Goal: Information Seeking & Learning: Learn about a topic

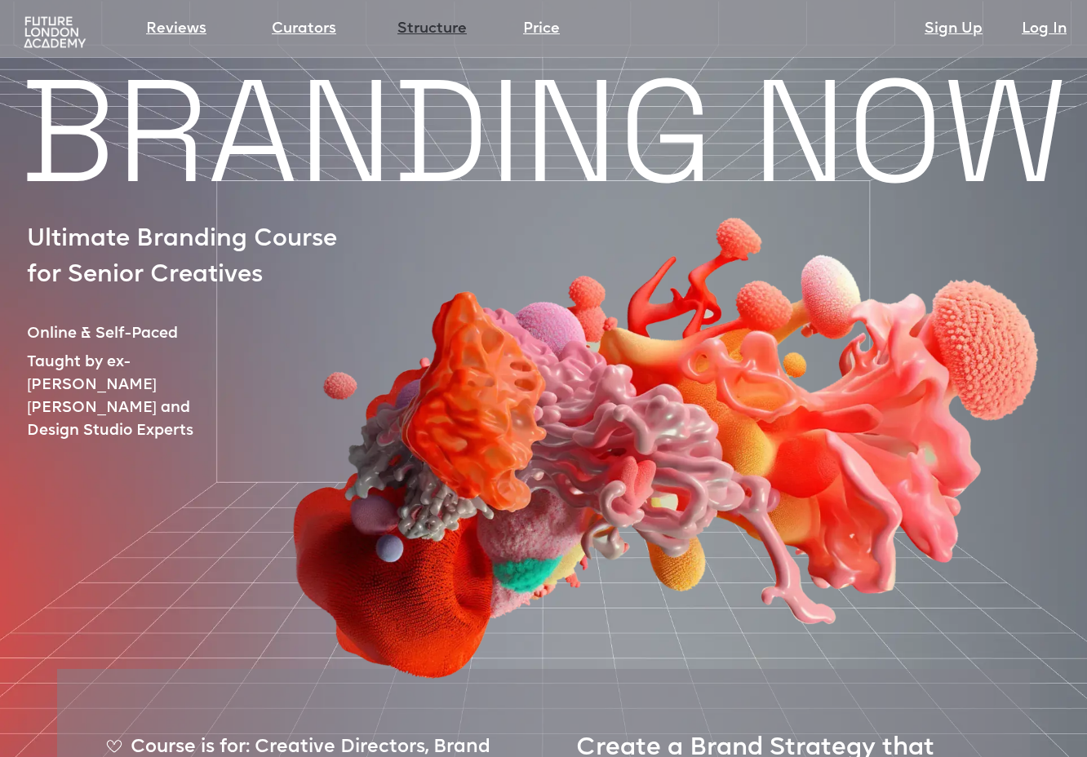
click at [430, 29] on link "Structure" at bounding box center [431, 29] width 69 height 23
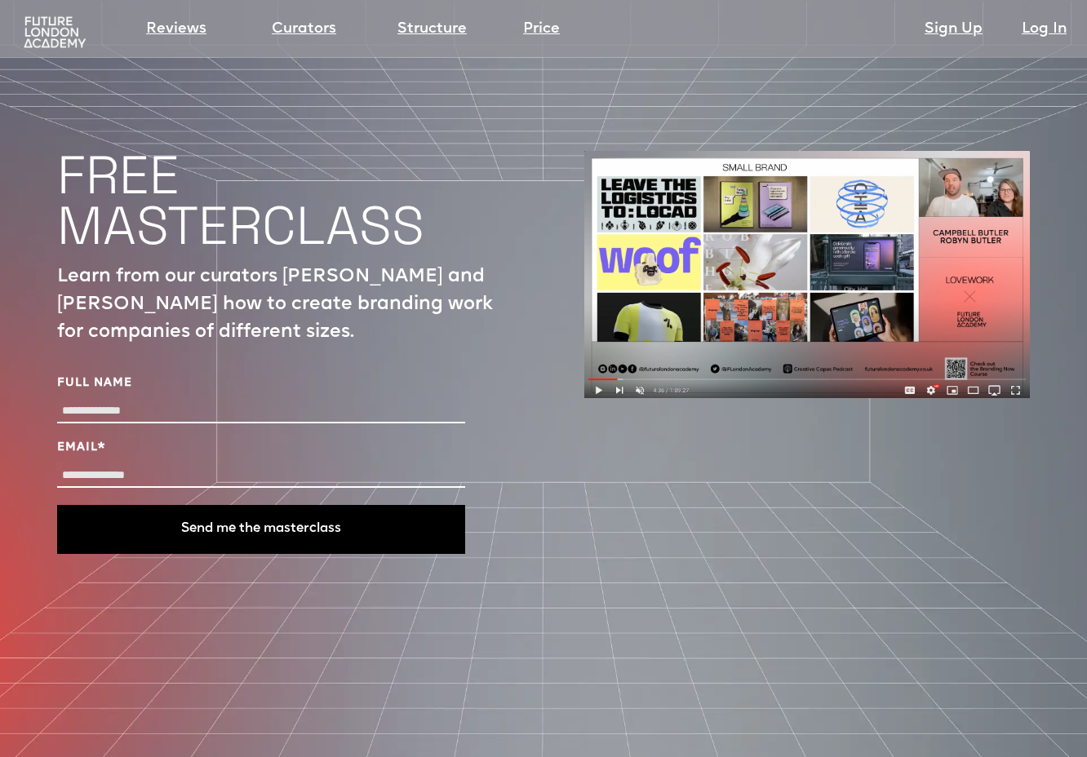
scroll to position [5331, 0]
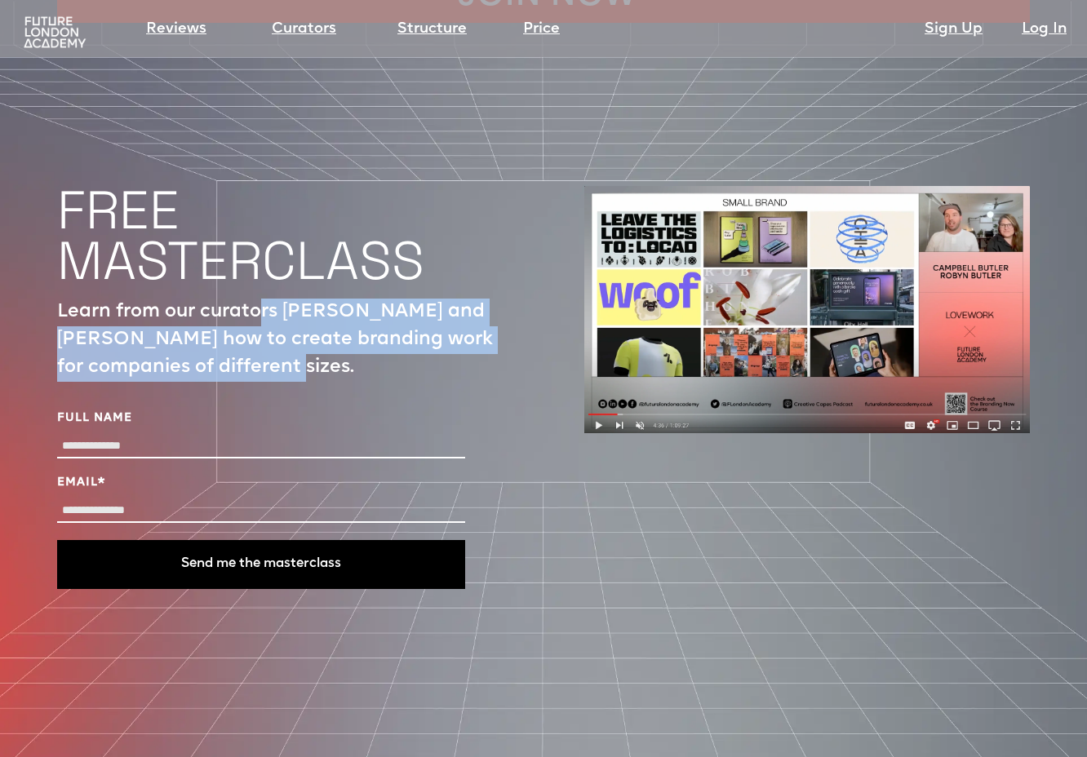
drag, startPoint x: 264, startPoint y: 229, endPoint x: 326, endPoint y: 291, distance: 86.6
click at [326, 299] on p "Learn from our curators [PERSON_NAME] and [PERSON_NAME] how to create branding …" at bounding box center [280, 340] width 446 height 83
click at [325, 299] on p "Learn from our curators [PERSON_NAME] and [PERSON_NAME] how to create branding …" at bounding box center [280, 340] width 446 height 83
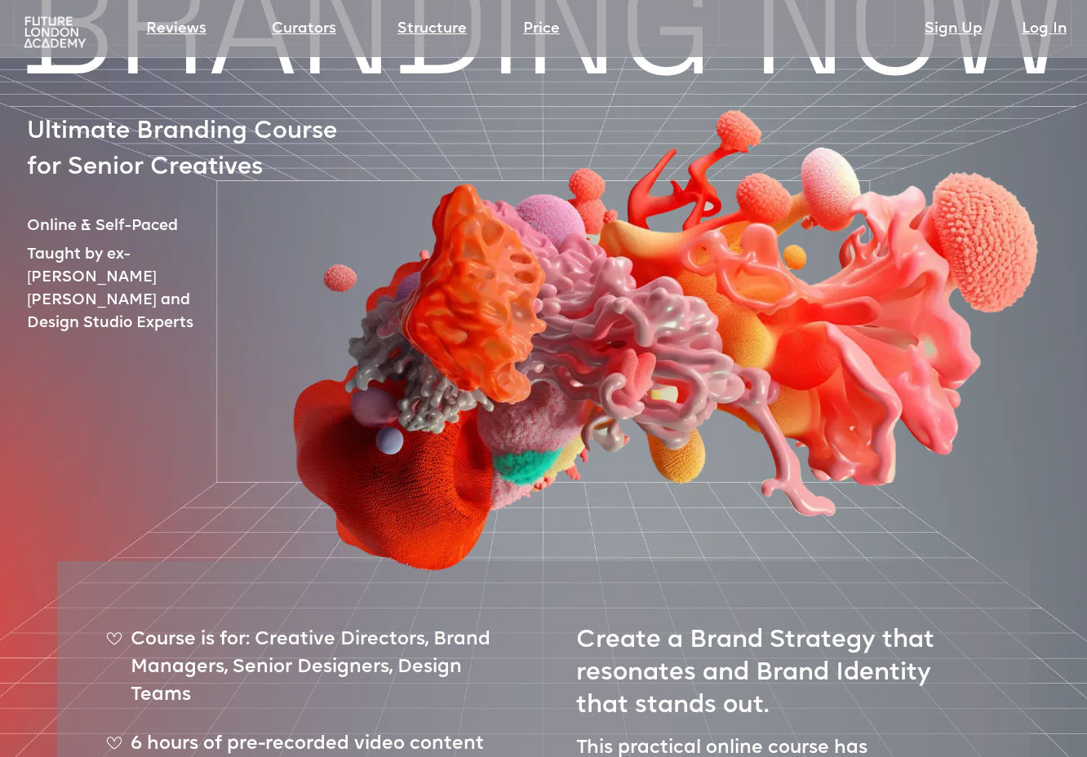
scroll to position [138, 0]
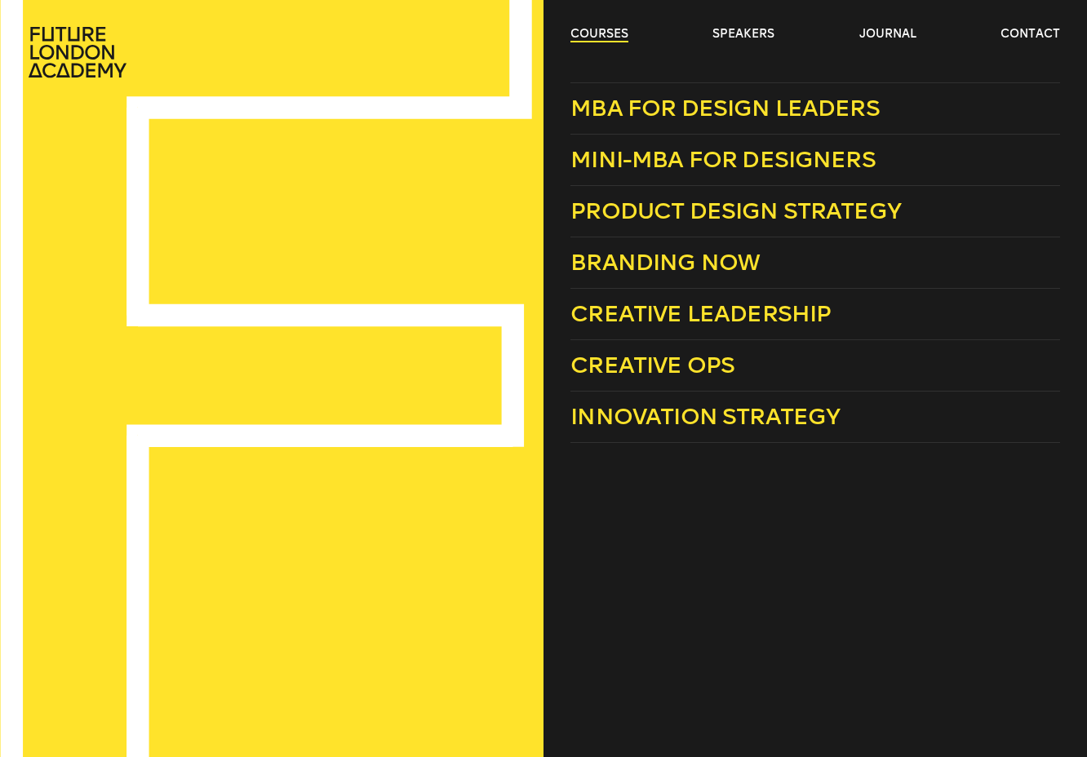
click at [595, 28] on link "courses" at bounding box center [599, 34] width 58 height 16
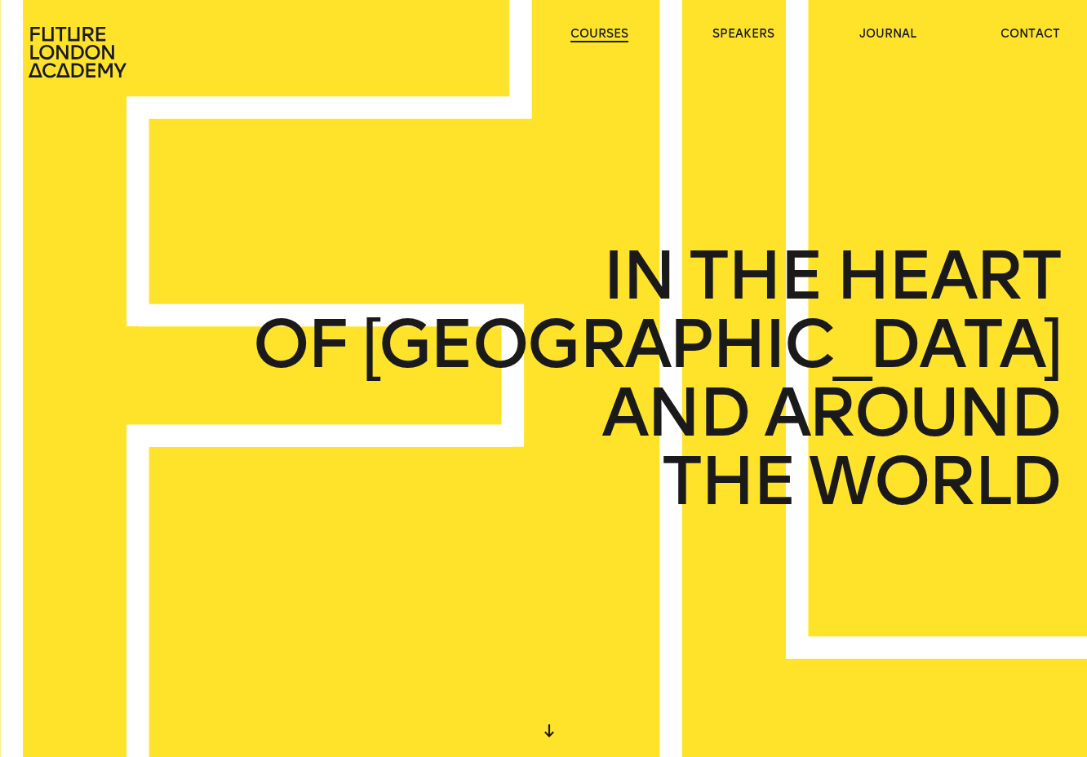
click at [596, 27] on link "courses" at bounding box center [599, 34] width 58 height 16
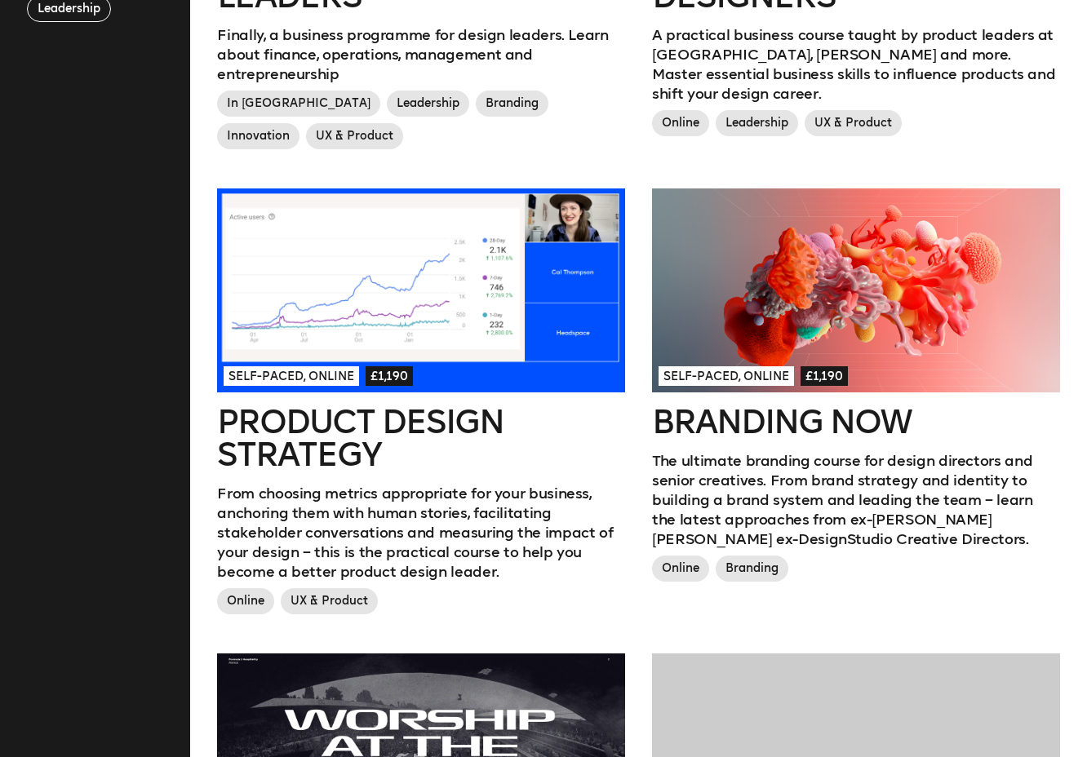
scroll to position [412, 0]
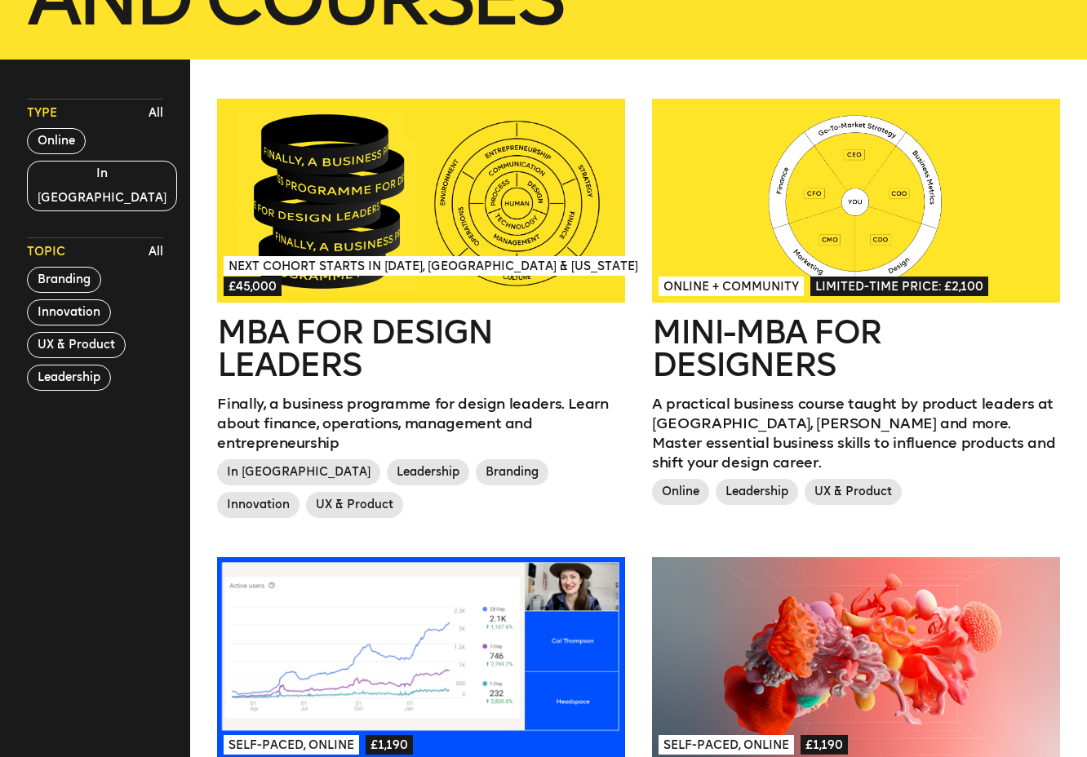
click at [451, 222] on div at bounding box center [421, 201] width 408 height 204
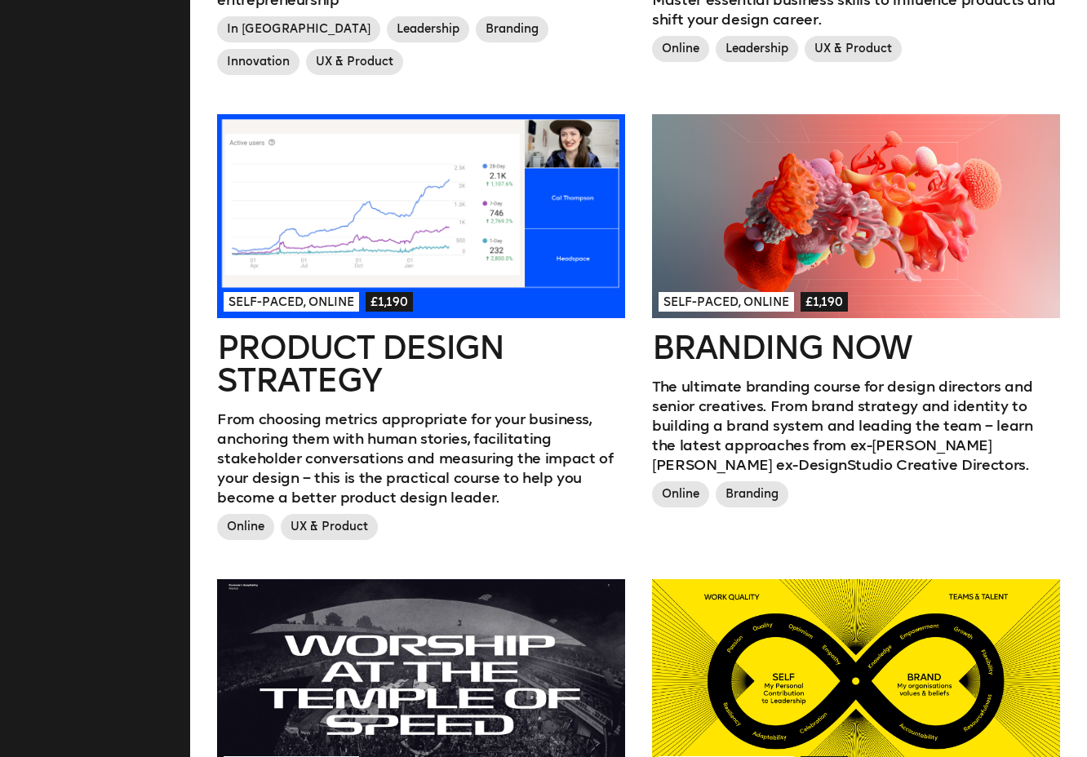
scroll to position [859, 0]
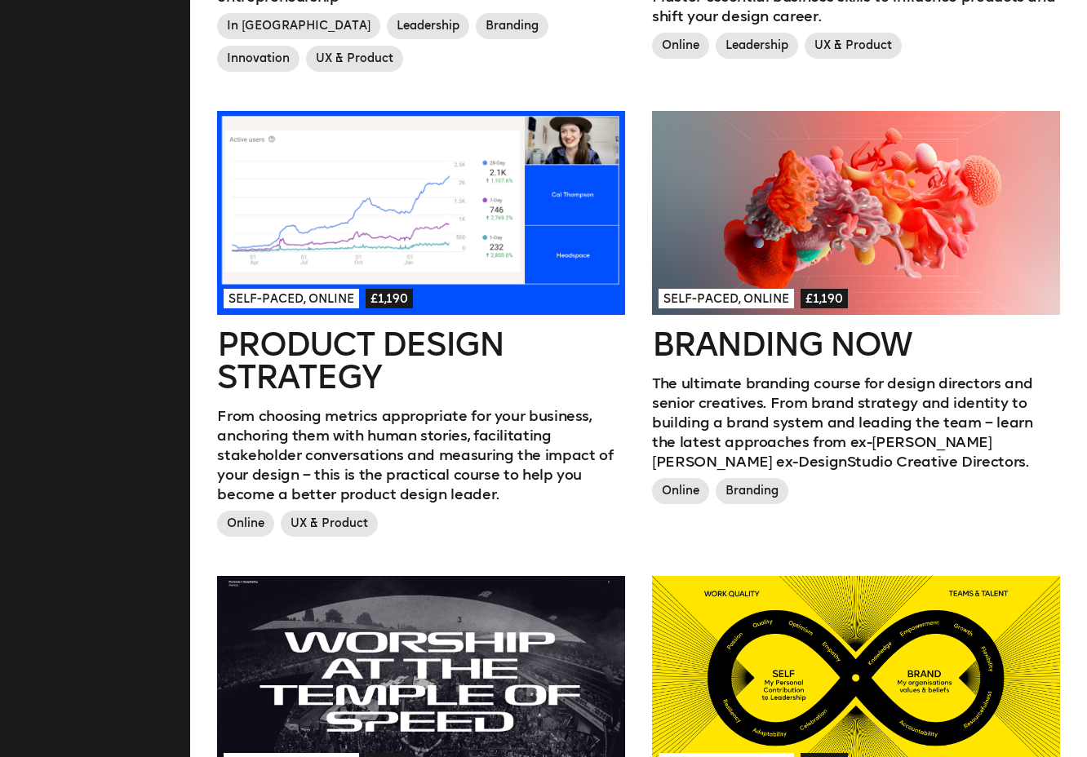
click at [892, 260] on div at bounding box center [856, 213] width 408 height 204
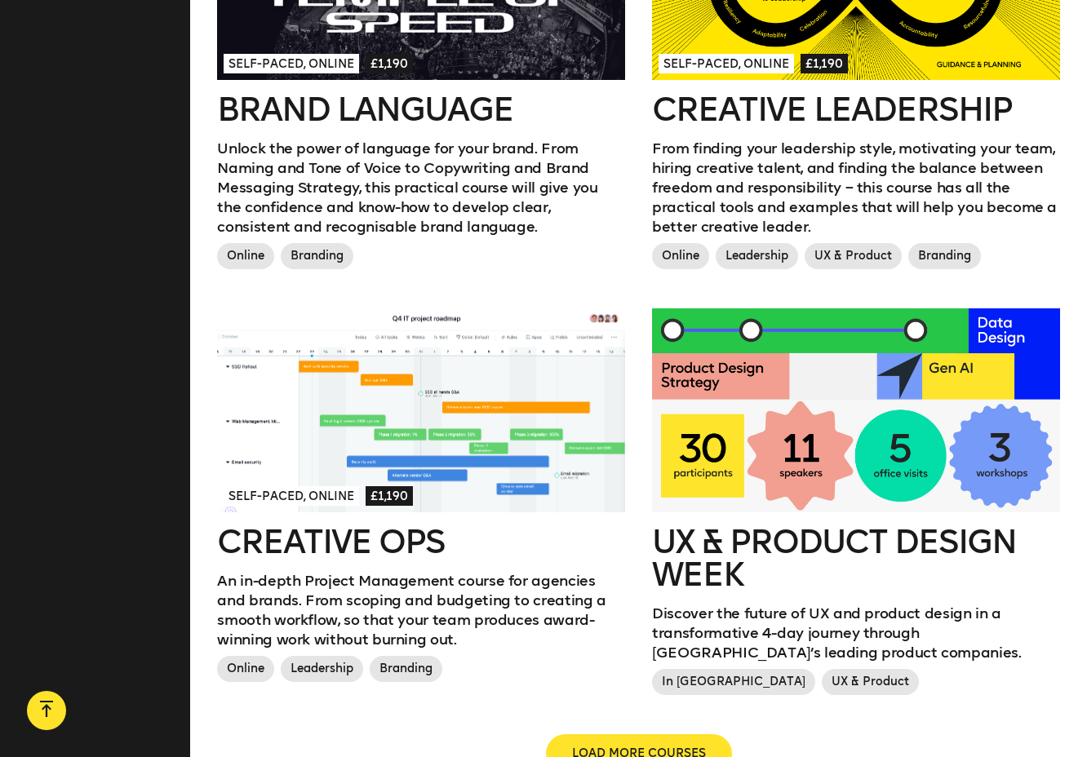
scroll to position [1561, 0]
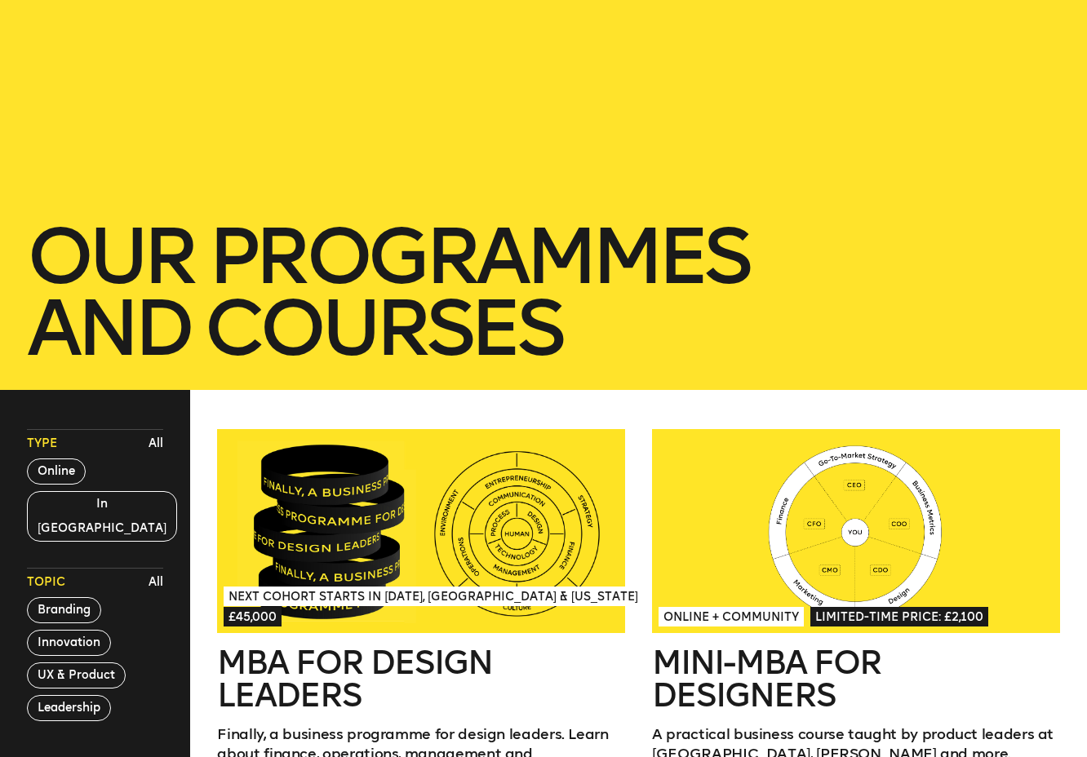
scroll to position [0, 0]
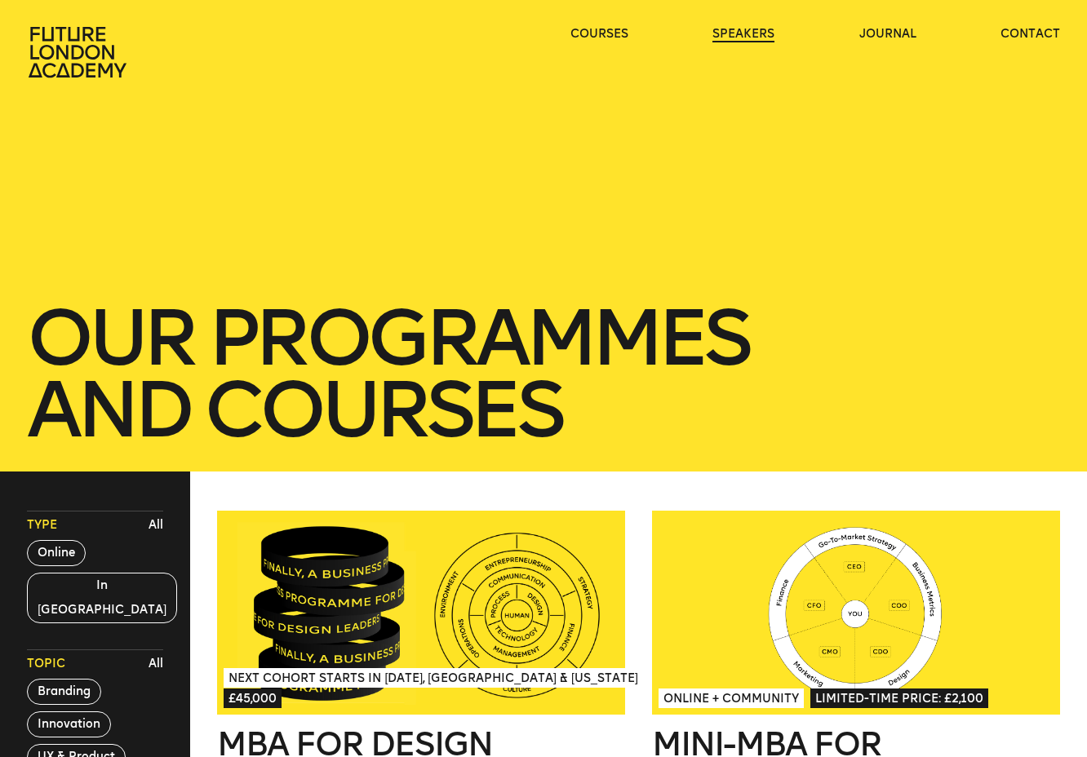
click at [747, 26] on link "speakers" at bounding box center [743, 34] width 62 height 16
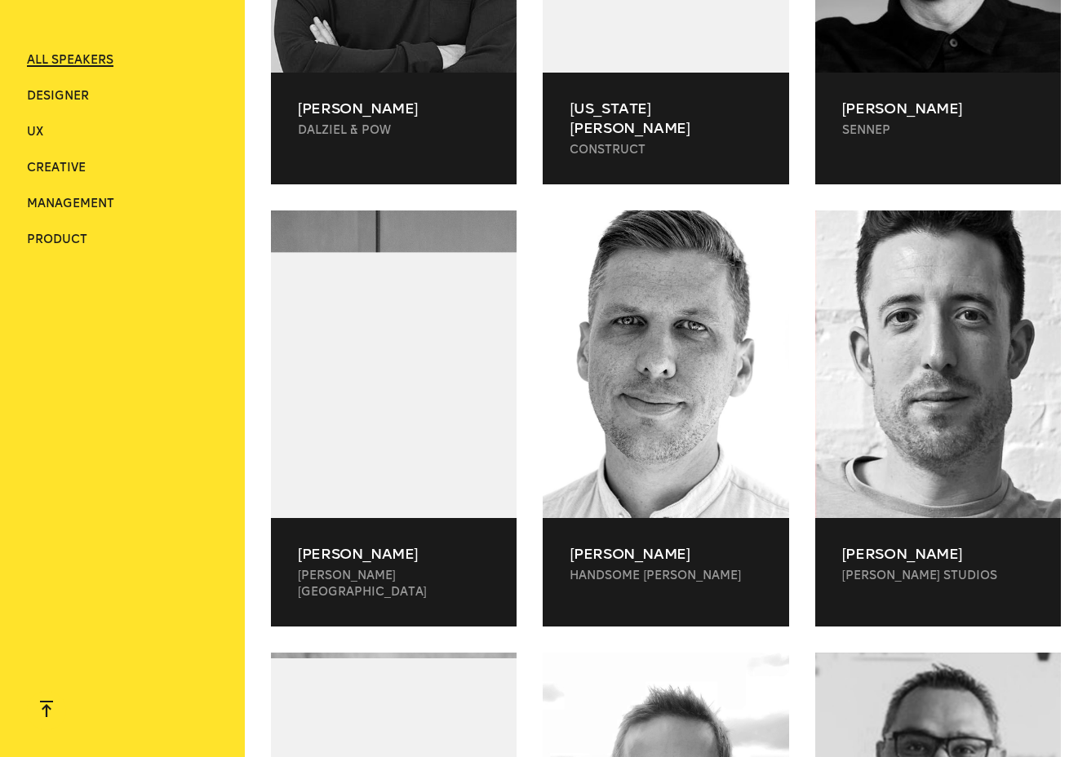
scroll to position [7195, 0]
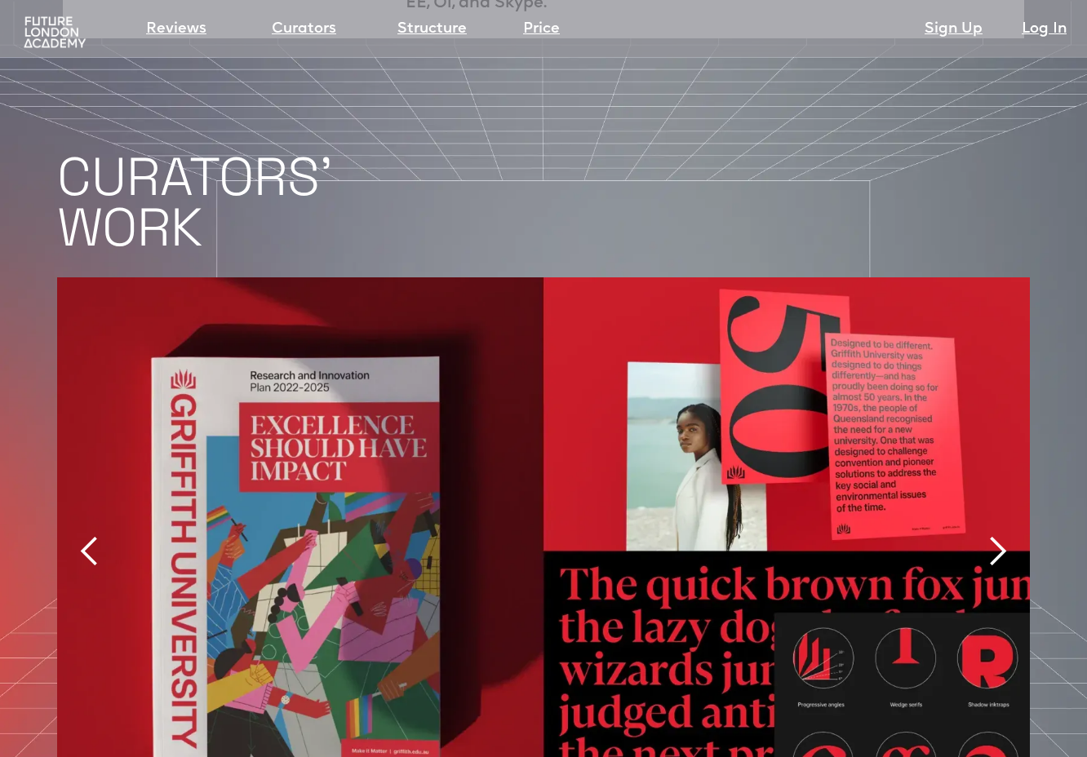
scroll to position [2416, 0]
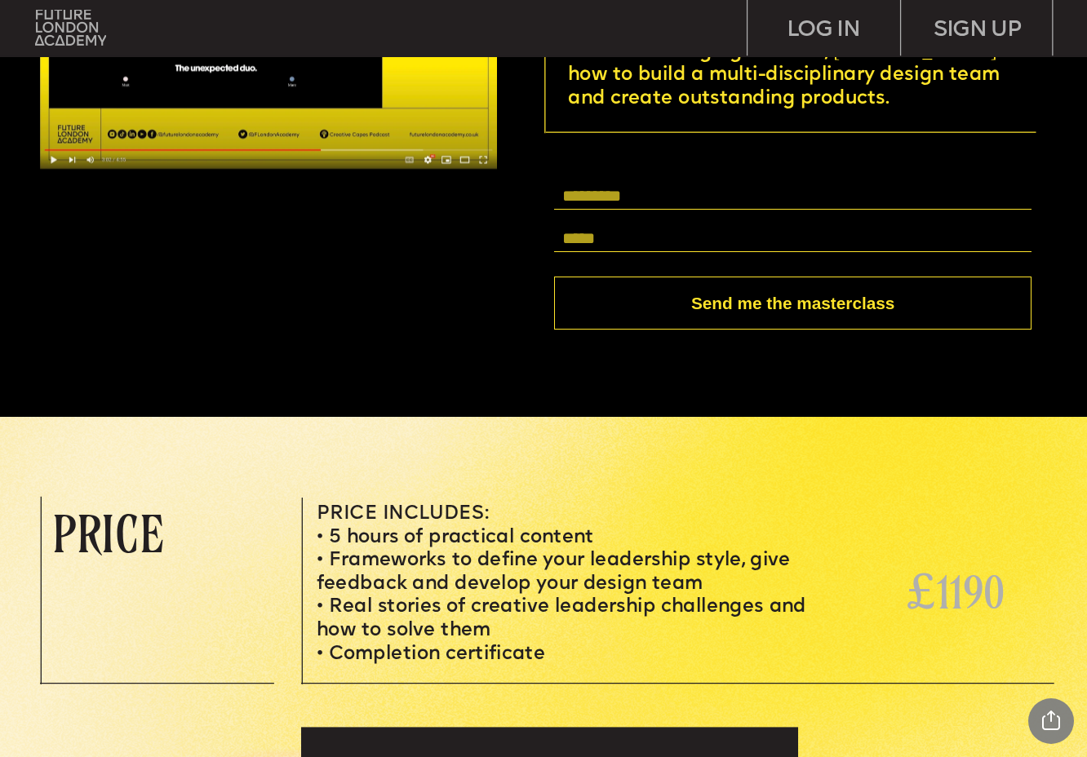
scroll to position [4286, 0]
